Goal: Task Accomplishment & Management: Use online tool/utility

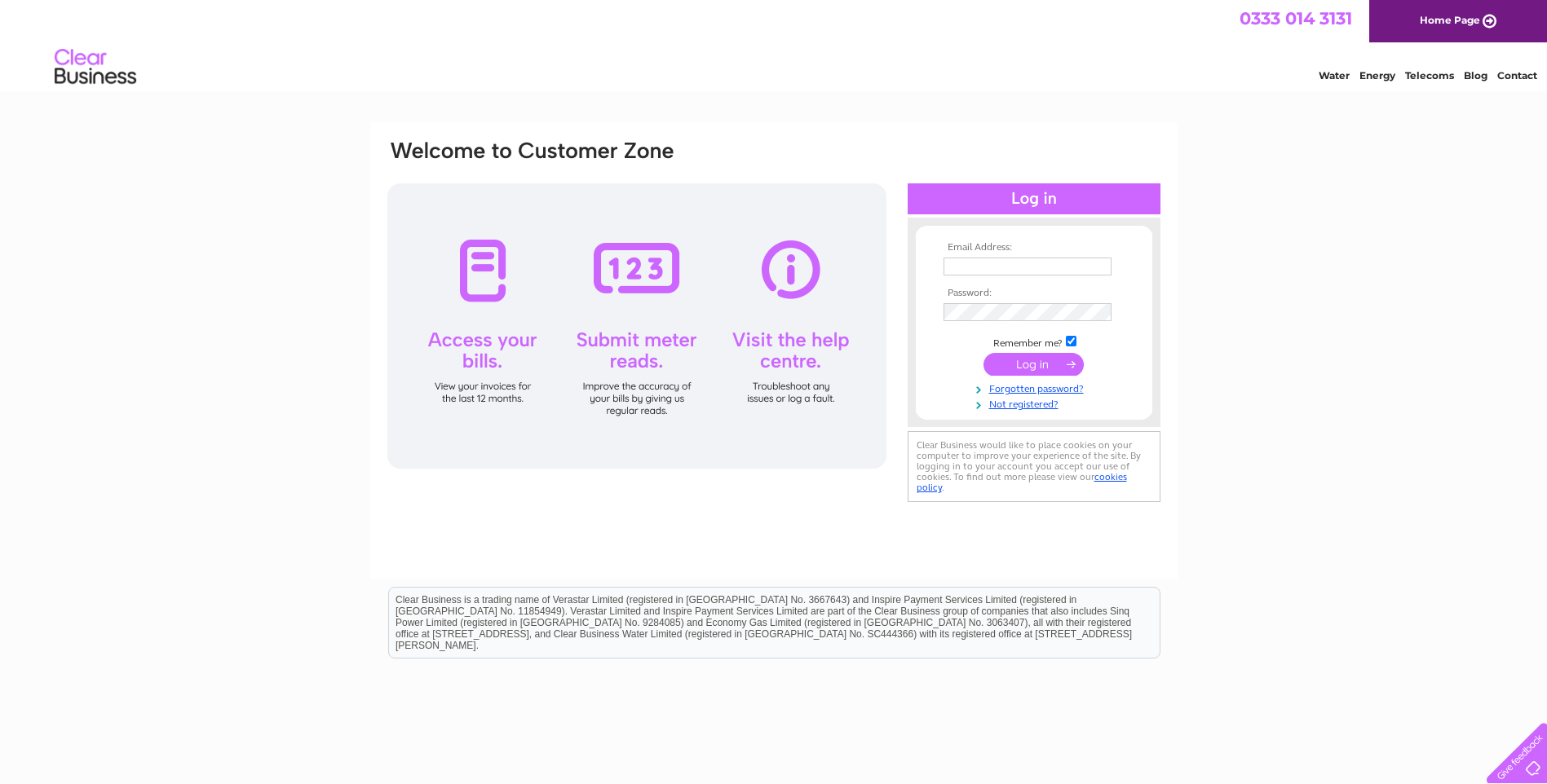
click at [958, 265] on input "text" at bounding box center [1027, 266] width 168 height 18
type input "[PERSON_NAME][EMAIL_ADDRESS][DOMAIN_NAME]"
click at [1032, 365] on input "submit" at bounding box center [1033, 366] width 100 height 23
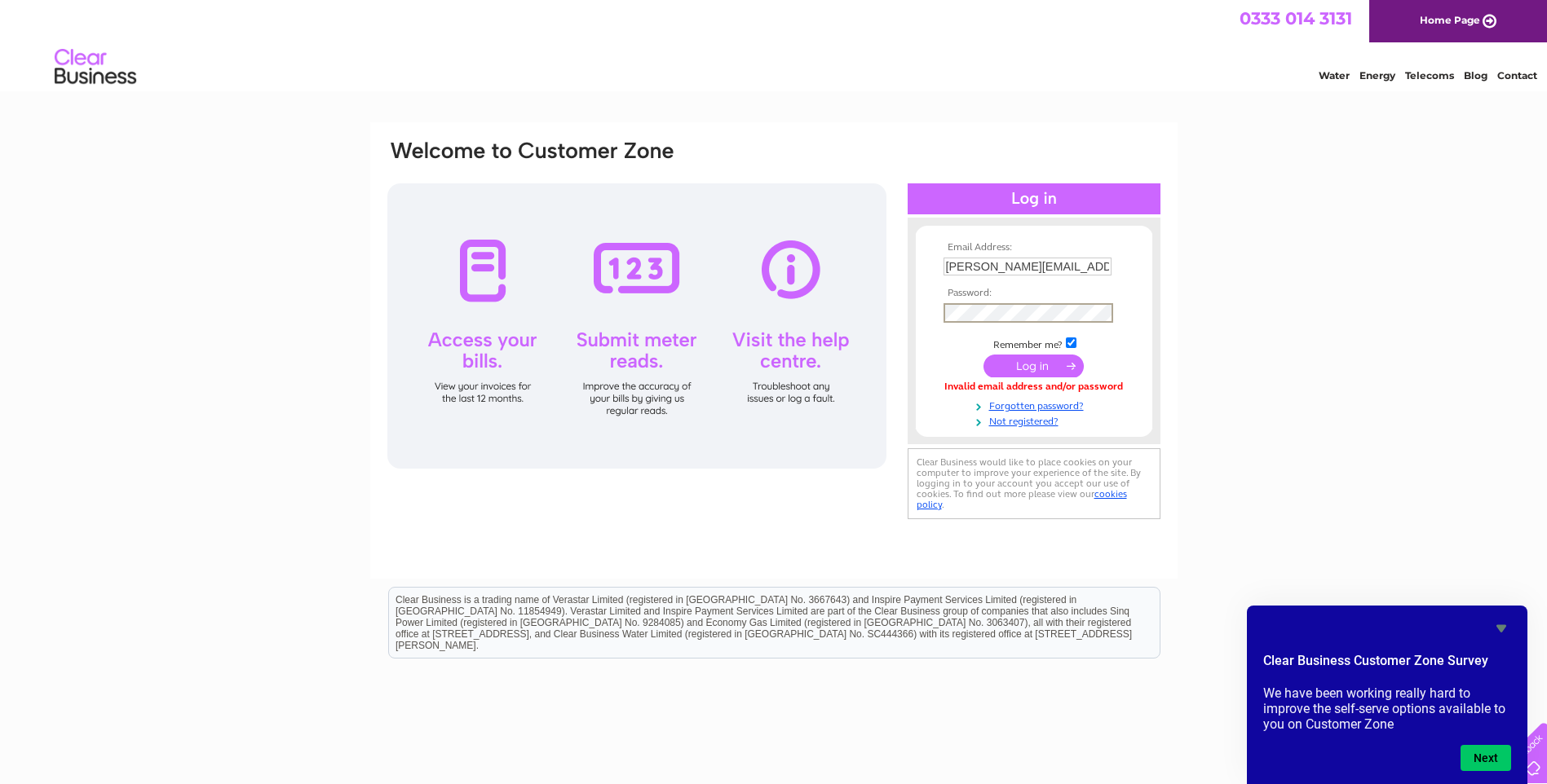
click at [1035, 367] on input "submit" at bounding box center [1033, 366] width 100 height 23
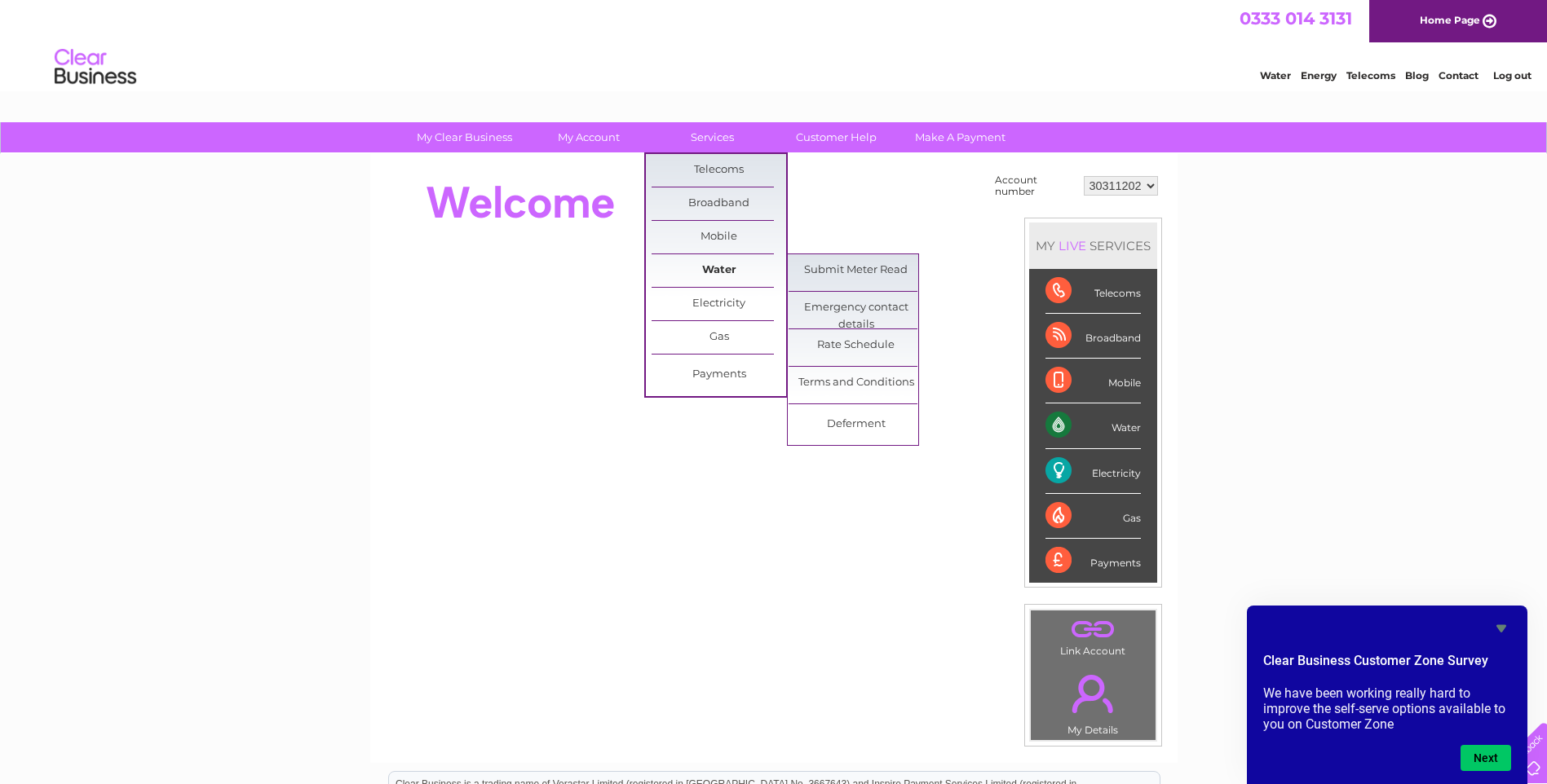
click at [715, 270] on link "Water" at bounding box center [719, 270] width 135 height 32
click at [889, 271] on link "Submit Meter Read" at bounding box center [856, 270] width 135 height 32
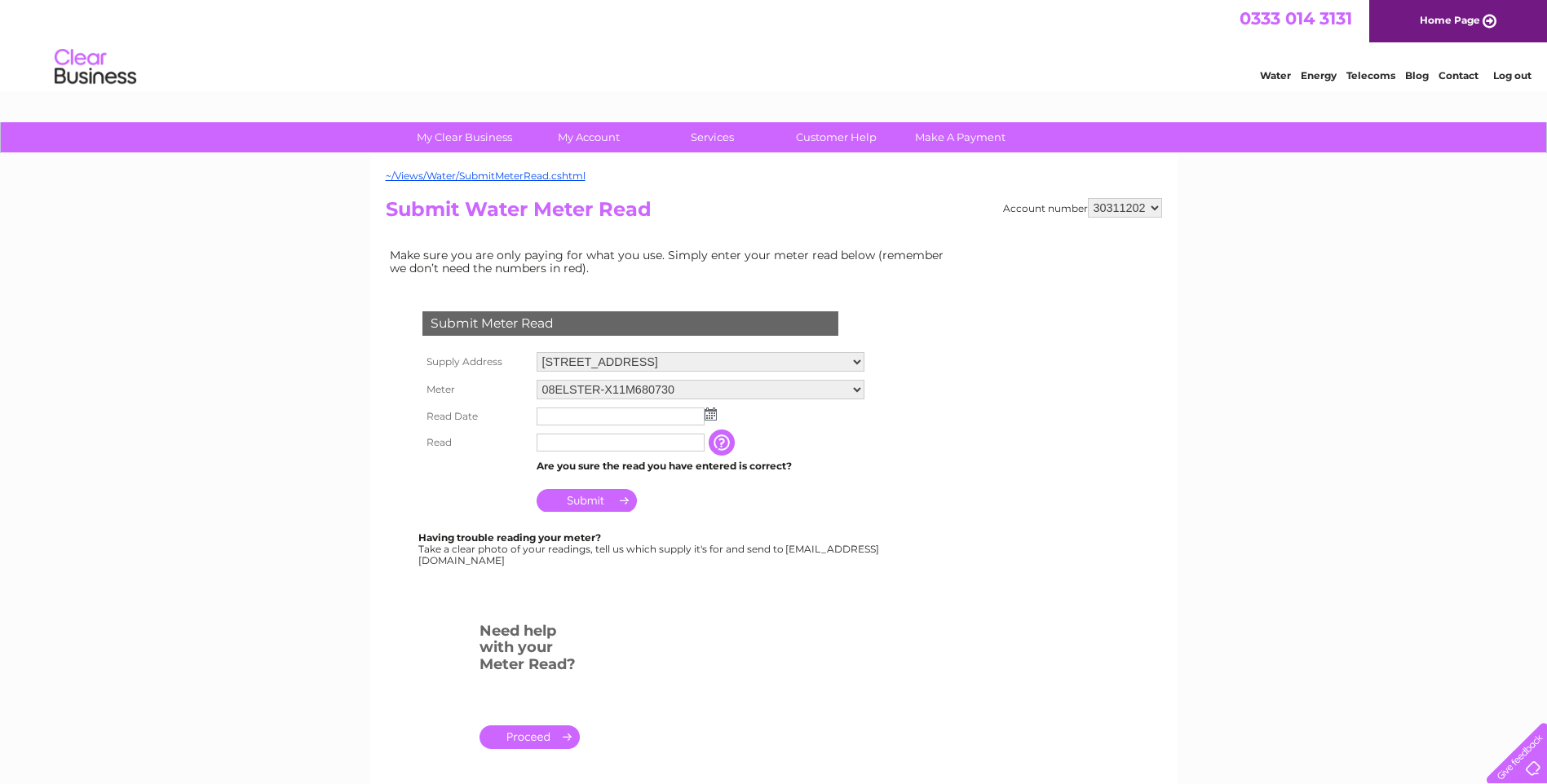
click at [709, 413] on img at bounding box center [711, 413] width 12 height 13
click at [577, 484] on link "1" at bounding box center [577, 485] width 25 height 17
type input "2025/09/01"
click at [585, 439] on input "text" at bounding box center [621, 442] width 168 height 18
type input "73"
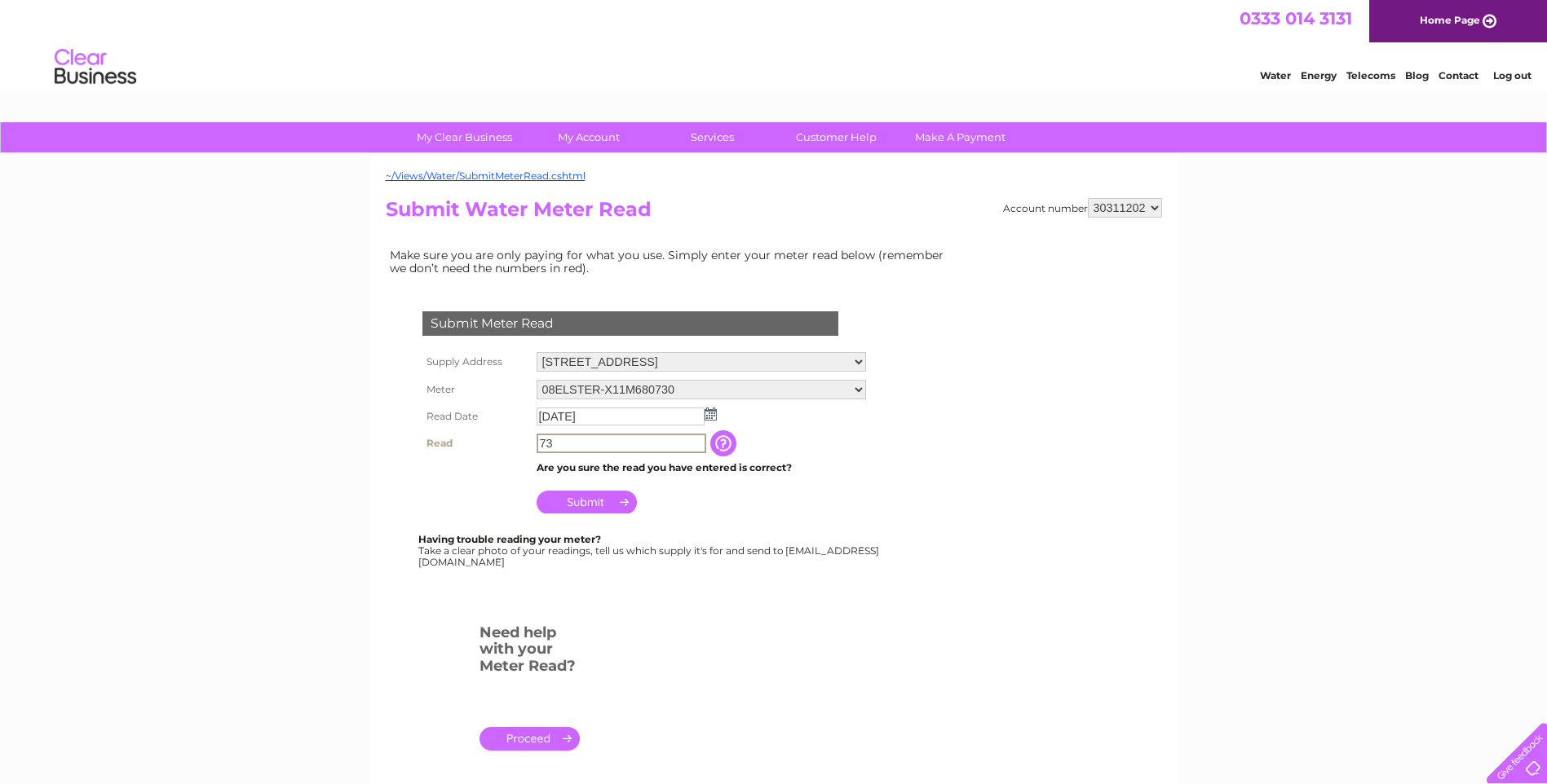
click at [589, 499] on input "Submit" at bounding box center [586, 502] width 100 height 23
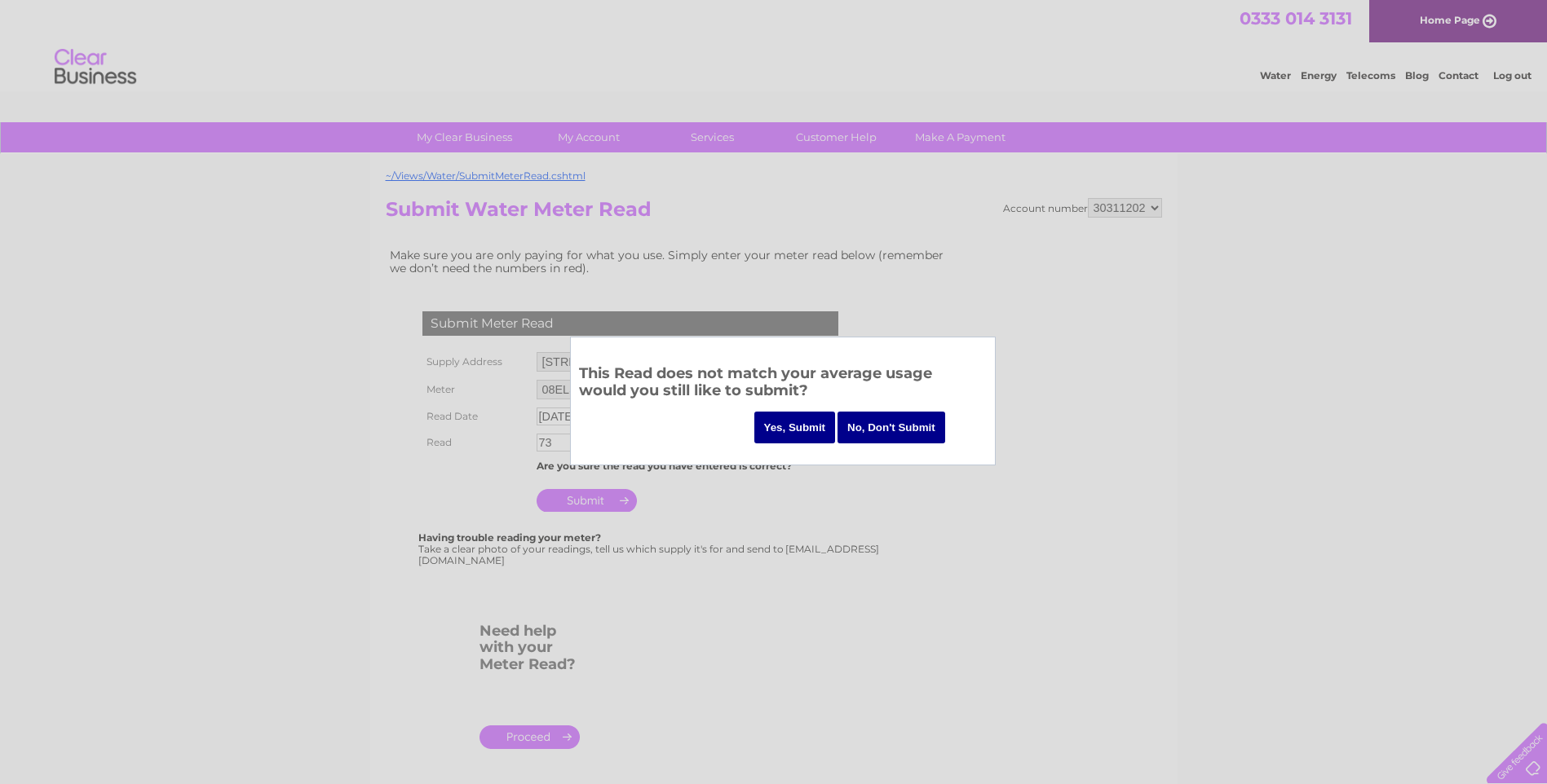
click at [796, 427] on input "Yes, Submit" at bounding box center [795, 427] width 82 height 32
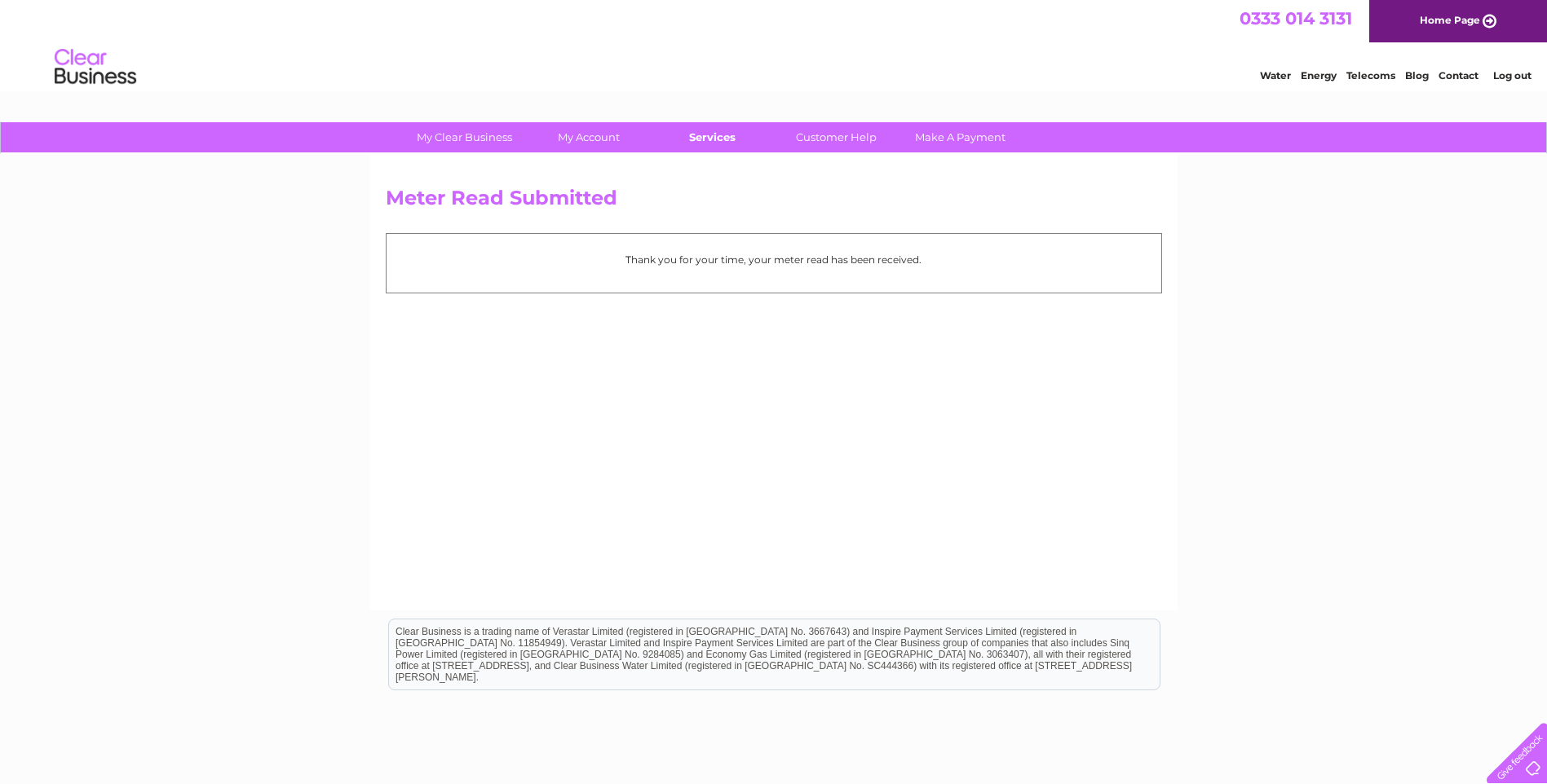
click at [710, 134] on link "Services" at bounding box center [713, 138] width 135 height 30
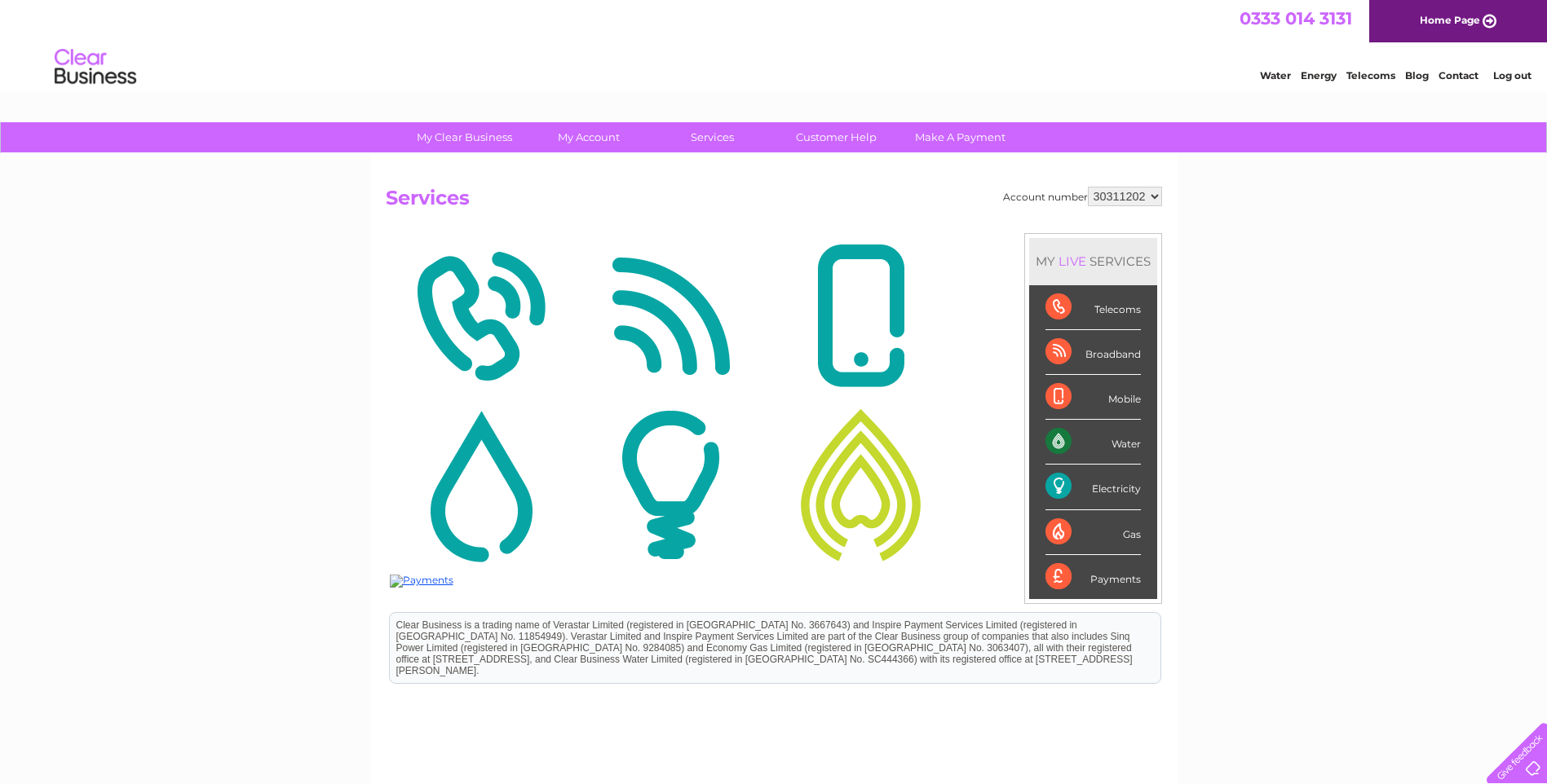
click at [709, 140] on link "Services" at bounding box center [713, 138] width 135 height 30
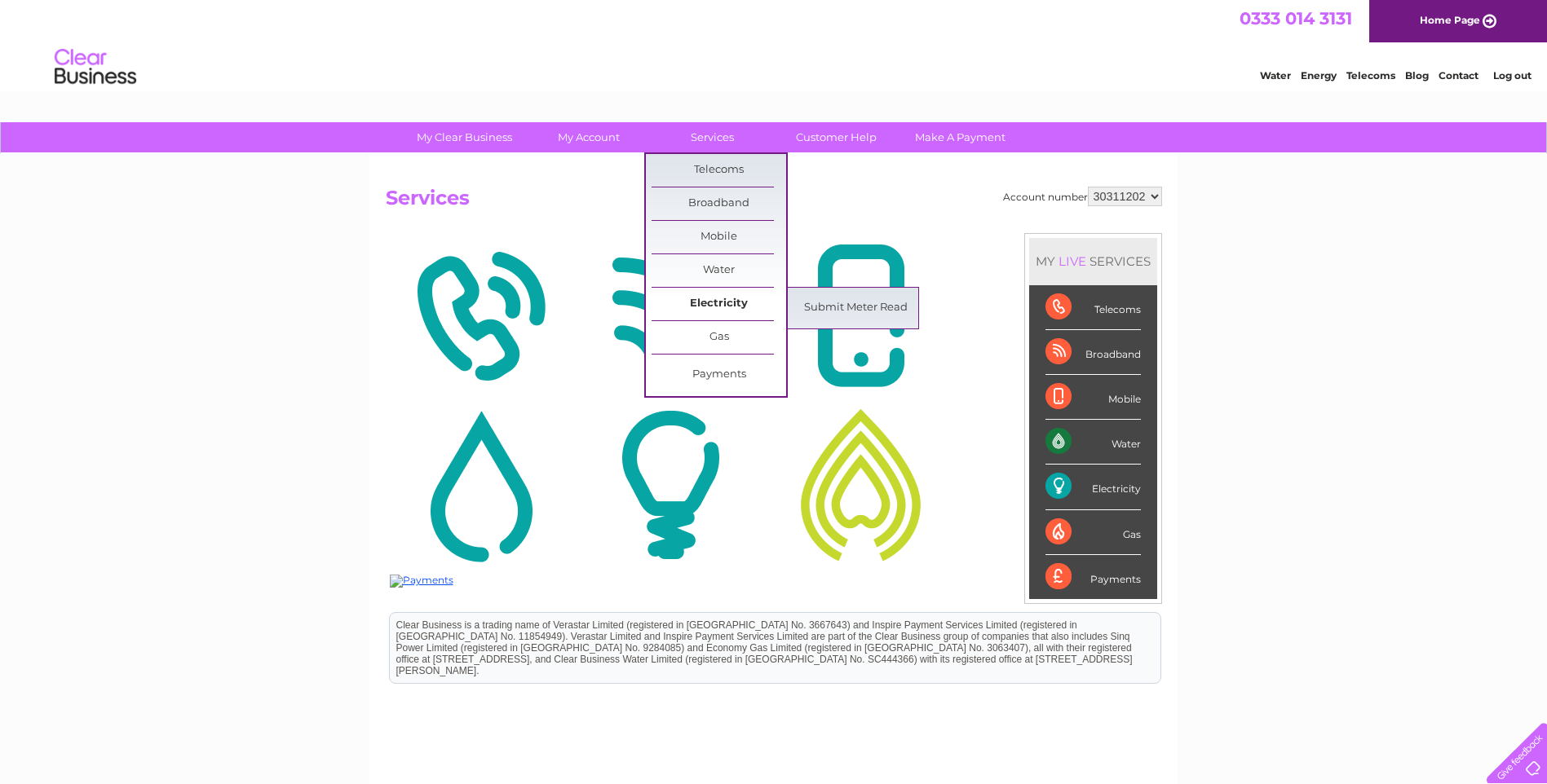
click at [717, 307] on link "Electricity" at bounding box center [719, 303] width 135 height 32
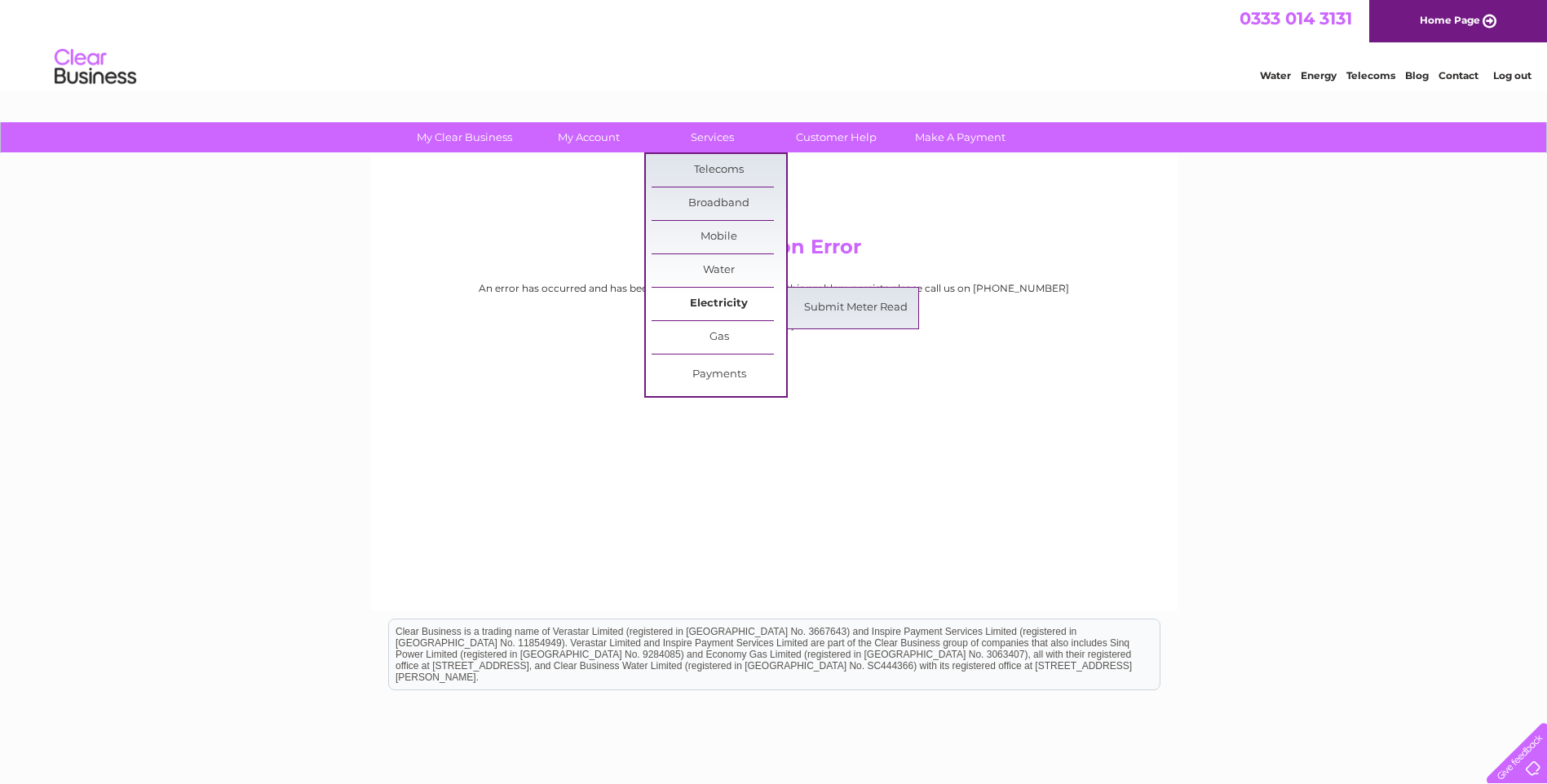
click at [718, 307] on link "Electricity" at bounding box center [719, 303] width 135 height 32
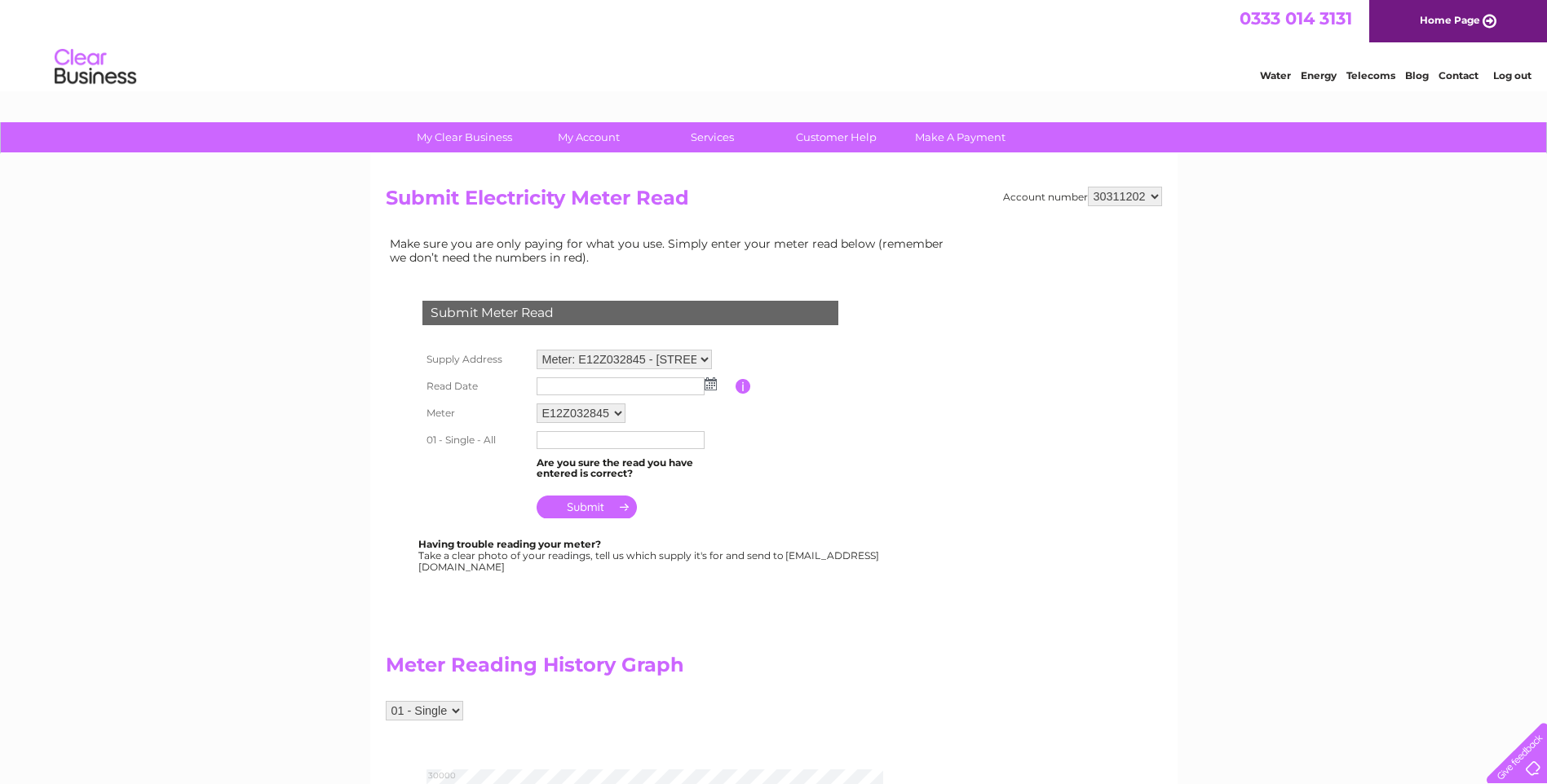
click at [708, 382] on img at bounding box center [711, 384] width 12 height 13
click at [578, 455] on link "1" at bounding box center [577, 456] width 25 height 17
type input "[DATE]"
click at [579, 441] on input "text" at bounding box center [621, 440] width 168 height 18
type input "27250"
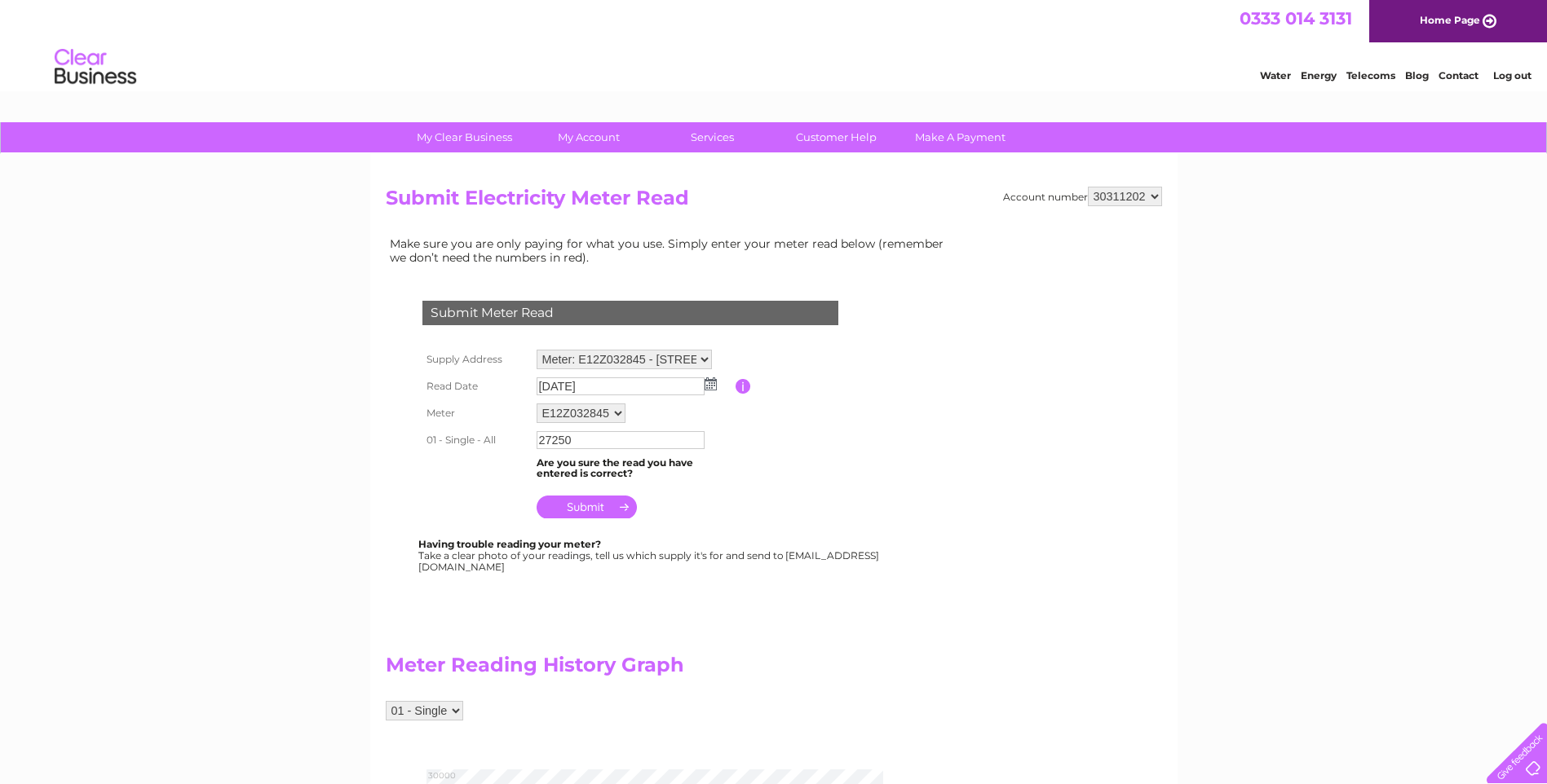
click at [591, 505] on input "submit" at bounding box center [586, 507] width 100 height 23
